Goal: Check status: Check status

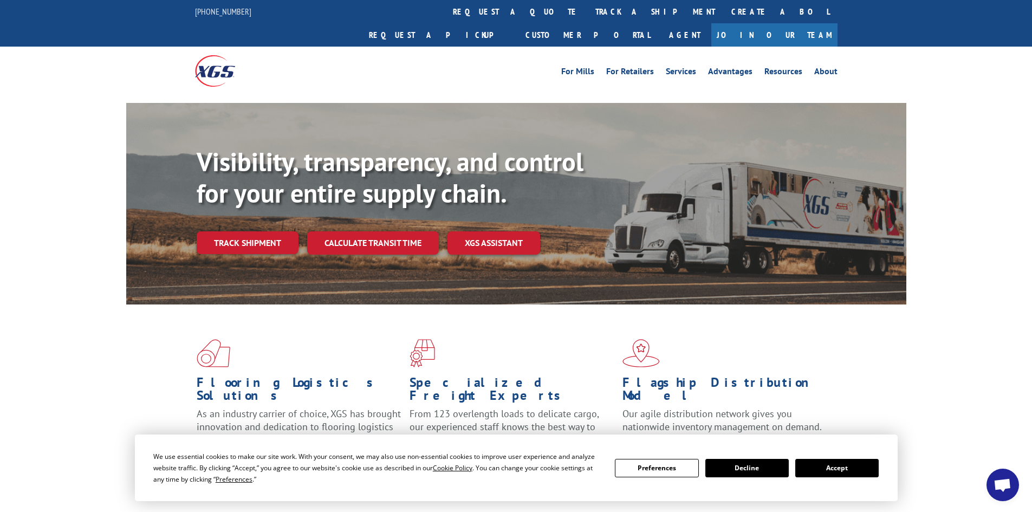
click at [258, 231] on div "Visibility, transparency, and control for your entire supply chain. Track shipm…" at bounding box center [552, 221] width 710 height 151
click at [264, 231] on link "Track shipment" at bounding box center [248, 242] width 102 height 23
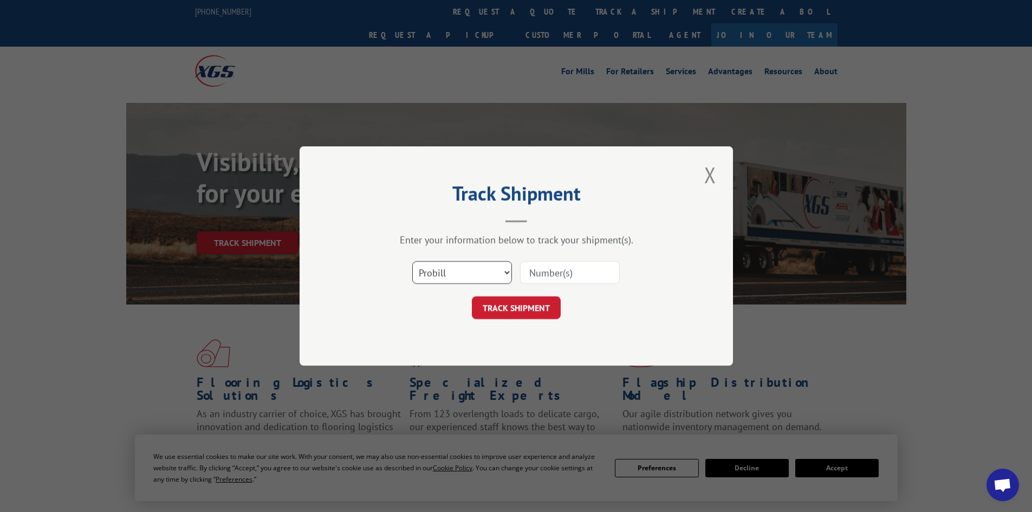
click at [452, 274] on select "Select category... Probill BOL PO" at bounding box center [462, 272] width 100 height 23
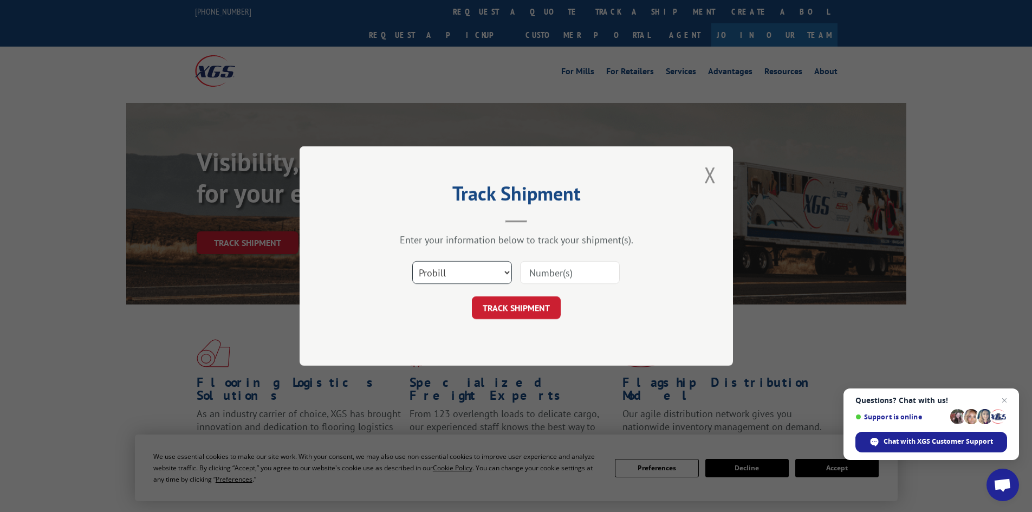
select select "po"
click at [412, 261] on select "Select category... Probill BOL PO" at bounding box center [462, 272] width 100 height 23
click at [544, 270] on input at bounding box center [570, 272] width 100 height 23
paste input "32501557"
type input "32501557"
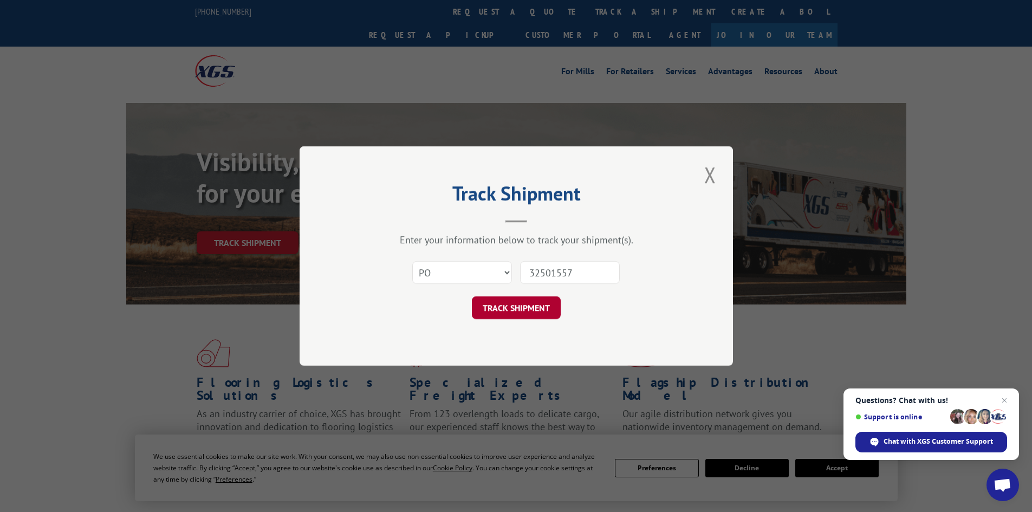
click at [529, 309] on button "TRACK SHIPMENT" at bounding box center [516, 307] width 89 height 23
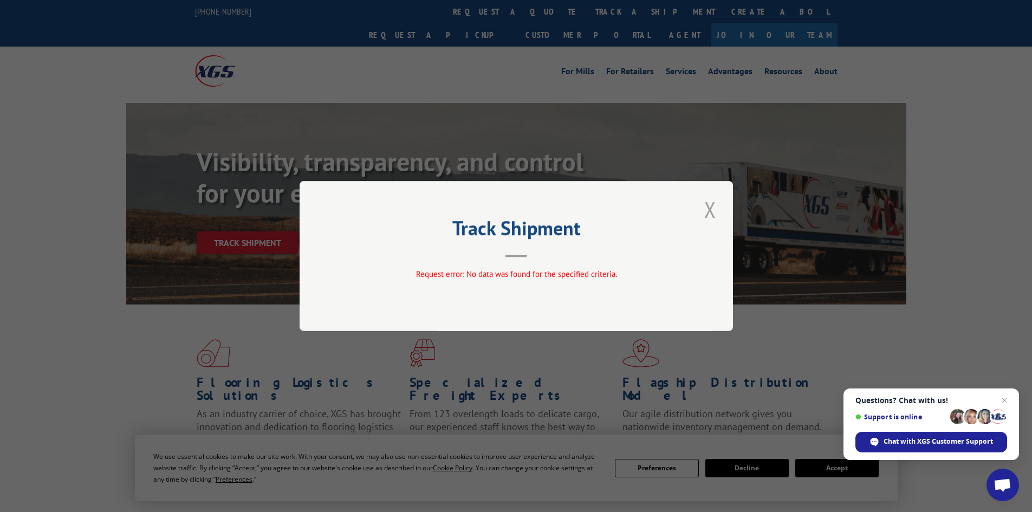
click at [706, 211] on button "Close modal" at bounding box center [710, 210] width 18 height 30
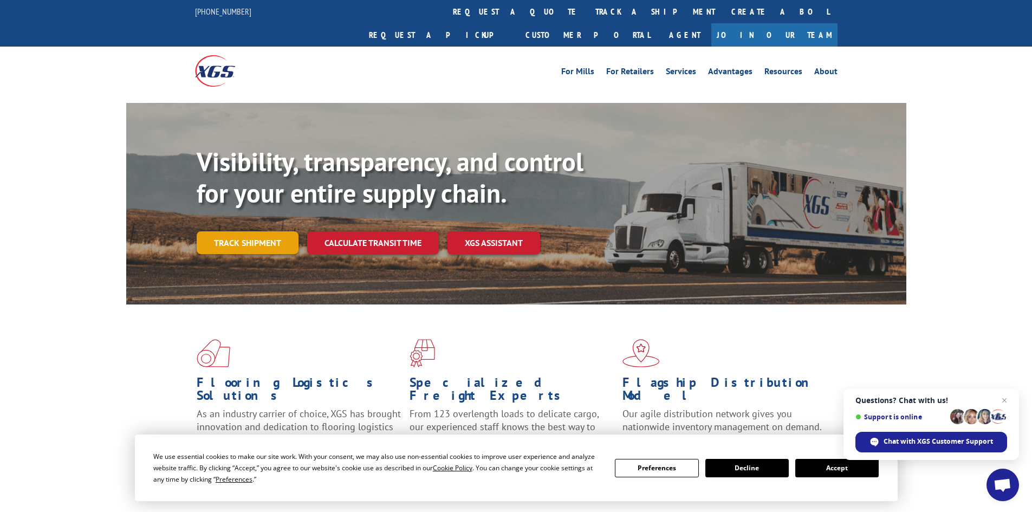
click at [243, 231] on link "Track shipment" at bounding box center [248, 242] width 102 height 23
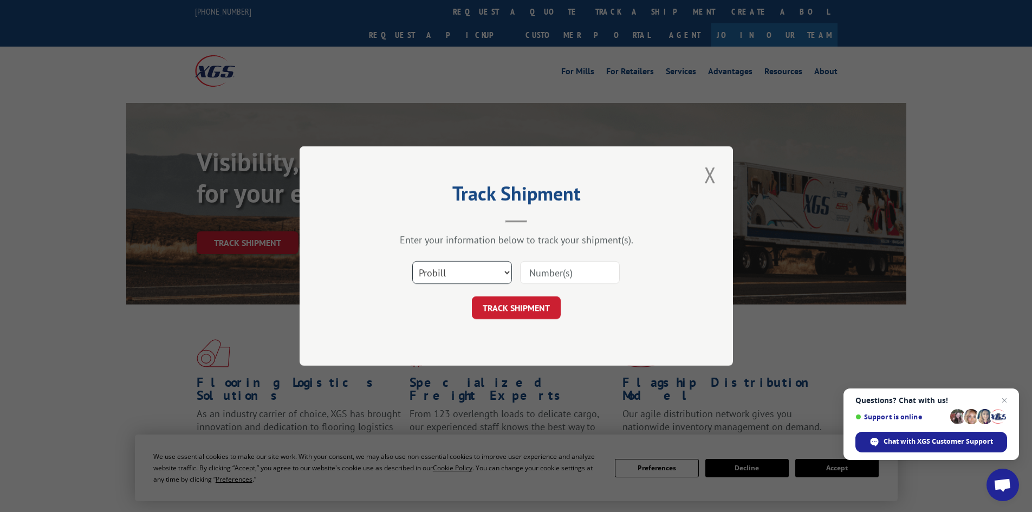
click at [478, 273] on select "Select category... Probill BOL PO" at bounding box center [462, 272] width 100 height 23
select select "po"
click at [412, 261] on select "Select category... Probill BOL PO" at bounding box center [462, 272] width 100 height 23
click at [535, 270] on input at bounding box center [570, 272] width 100 height 23
paste input "32501557"
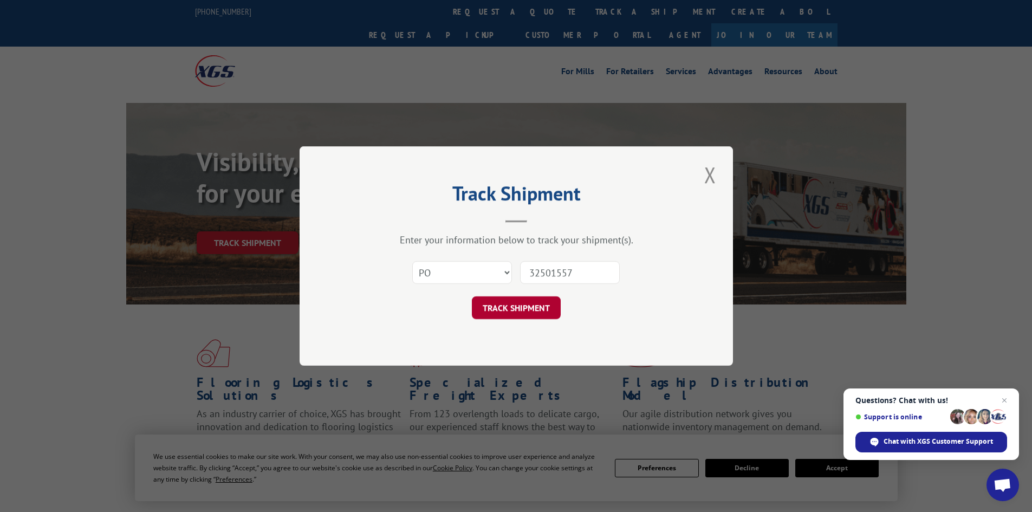
type input "32501557"
click at [510, 307] on button "TRACK SHIPMENT" at bounding box center [516, 307] width 89 height 23
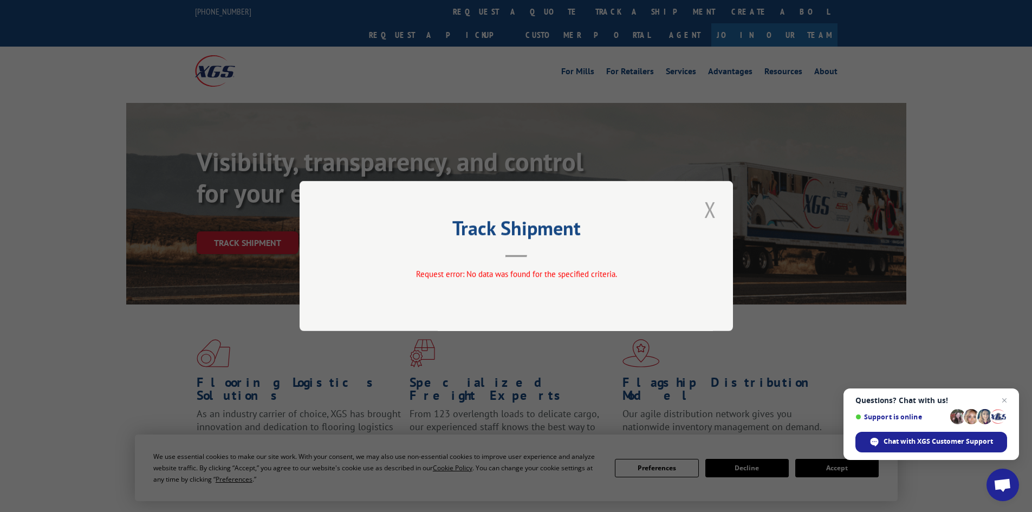
click at [709, 216] on button "Close modal" at bounding box center [710, 210] width 18 height 30
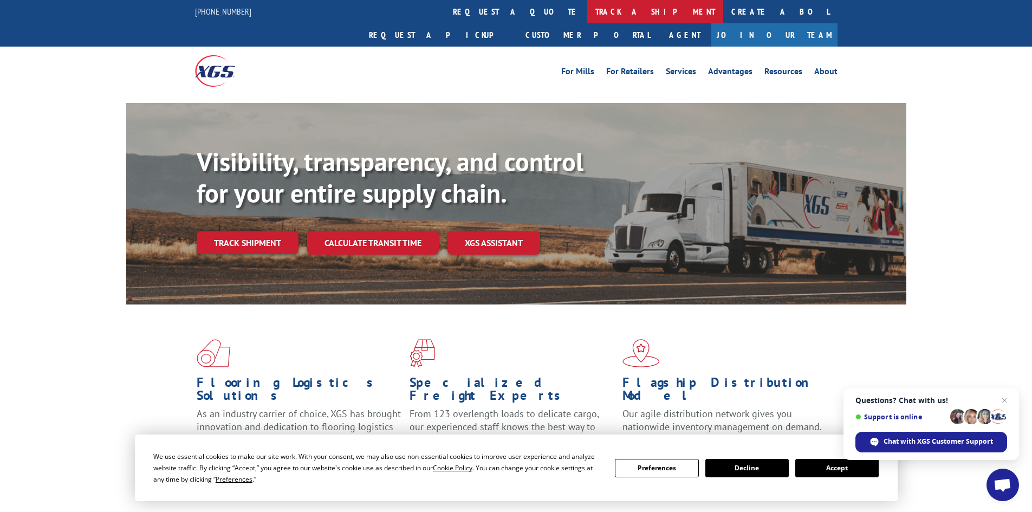
click at [587, 15] on link "track a shipment" at bounding box center [655, 11] width 136 height 23
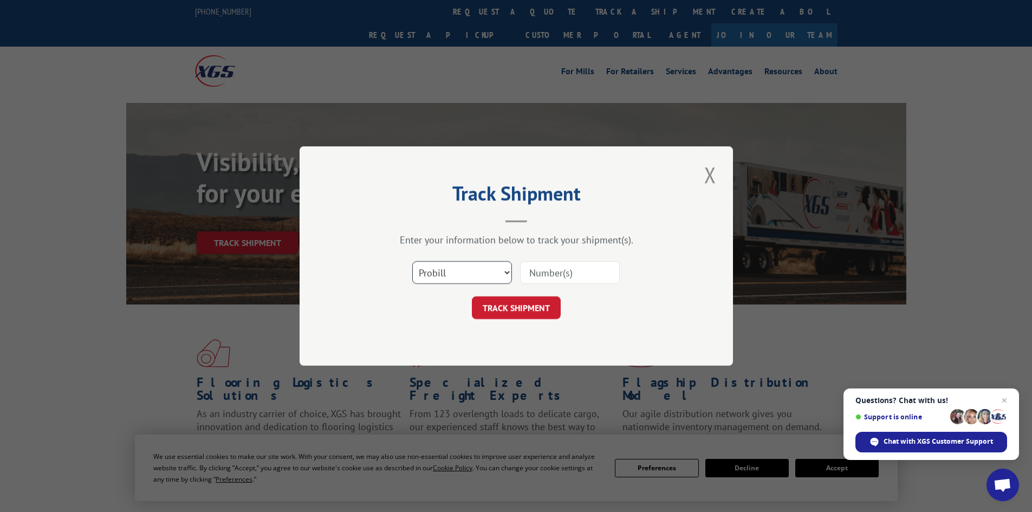
click at [455, 273] on select "Select category... Probill BOL PO" at bounding box center [462, 272] width 100 height 23
click at [412, 261] on select "Select category... Probill BOL PO" at bounding box center [462, 272] width 100 height 23
drag, startPoint x: 447, startPoint y: 271, endPoint x: 449, endPoint y: 278, distance: 7.2
click at [447, 271] on select "Select category... Probill BOL PO" at bounding box center [462, 272] width 100 height 23
select select "po"
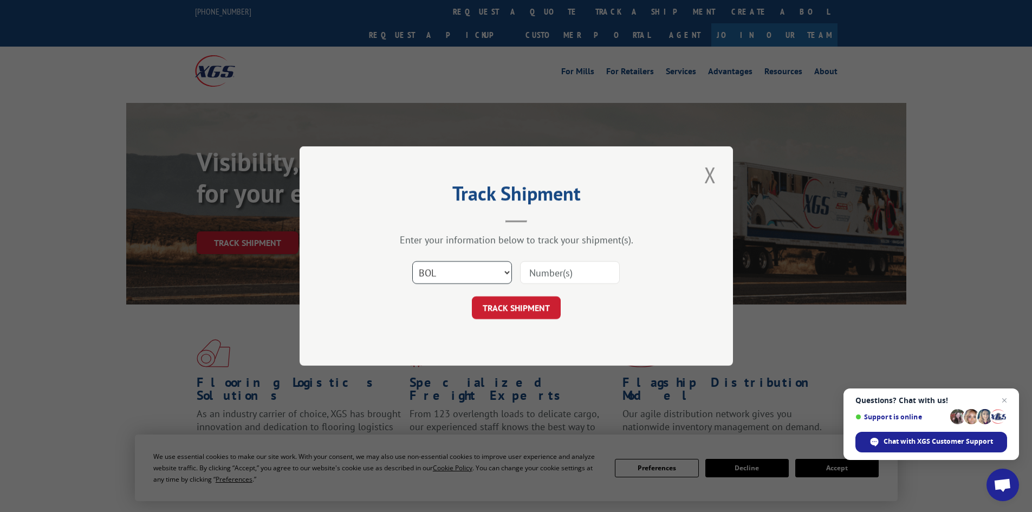
click at [412, 261] on select "Select category... Probill BOL PO" at bounding box center [462, 272] width 100 height 23
click at [548, 274] on input at bounding box center [570, 272] width 100 height 23
paste input "32501557"
type input "32501557"
click at [510, 308] on button "TRACK SHIPMENT" at bounding box center [516, 307] width 89 height 23
